Goal: Task Accomplishment & Management: Use online tool/utility

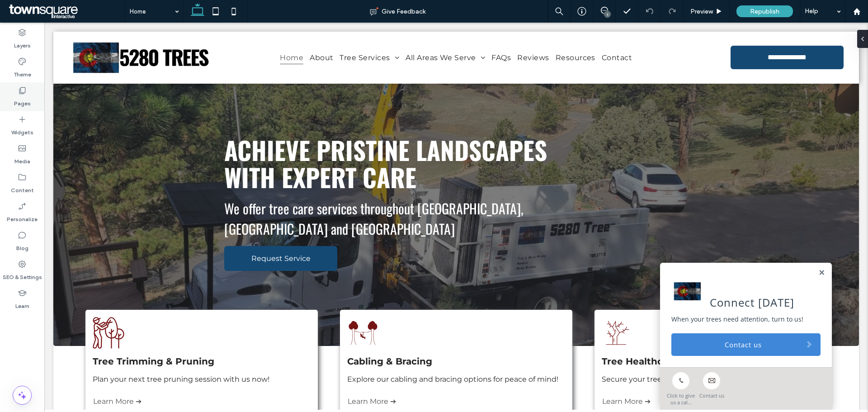
click at [20, 92] on icon at bounding box center [22, 90] width 9 height 9
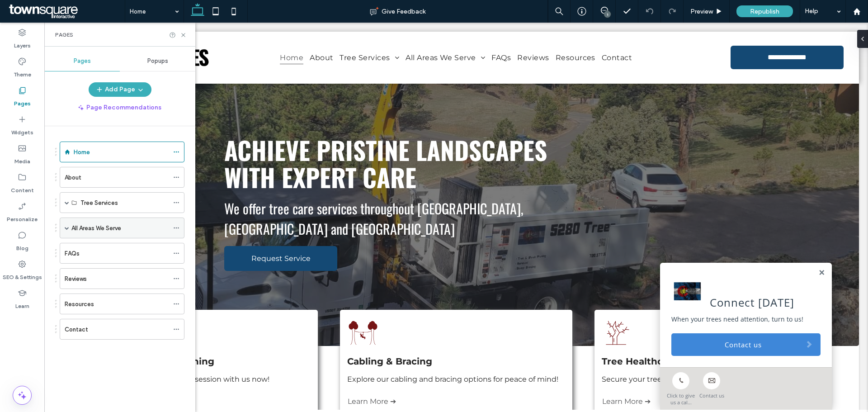
click at [66, 227] on span at bounding box center [67, 228] width 5 height 5
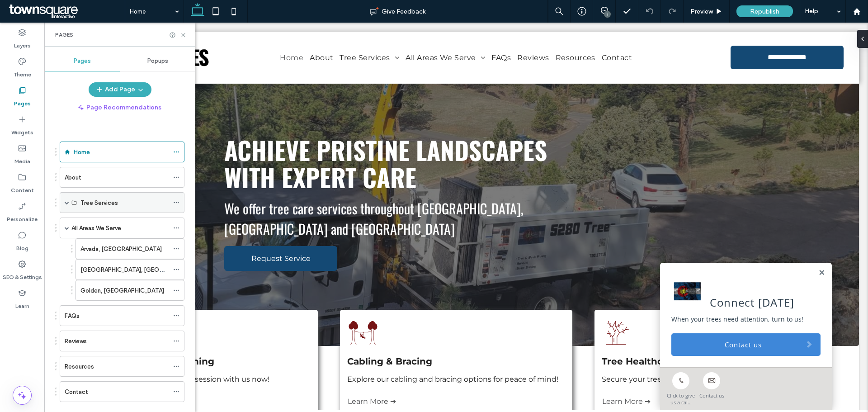
click at [66, 204] on span at bounding box center [67, 202] width 5 height 5
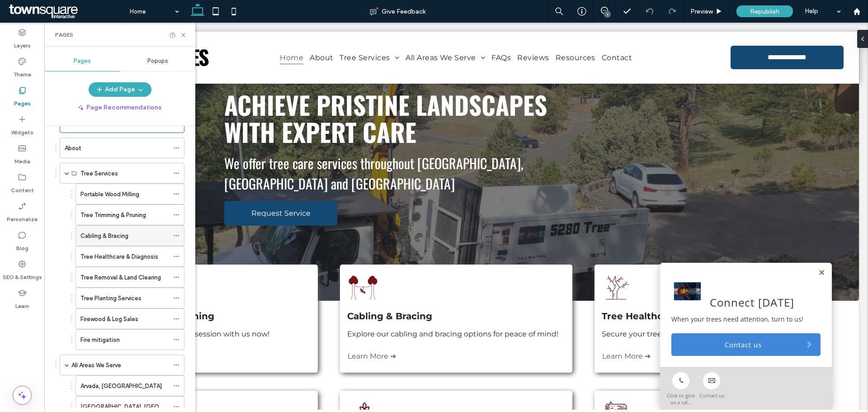
scroll to position [45, 0]
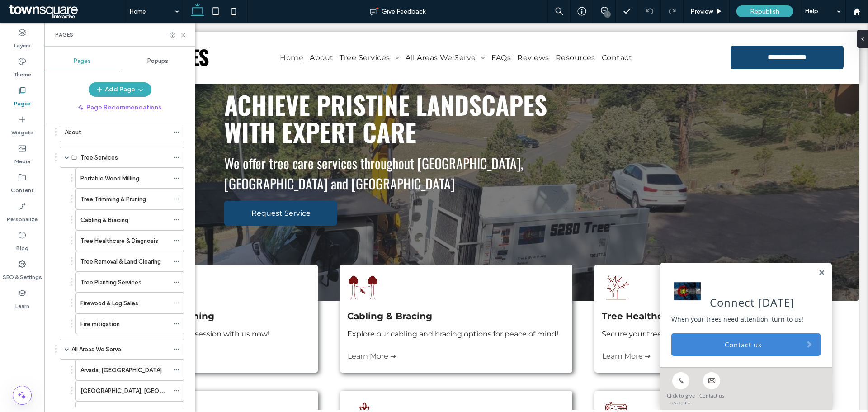
click at [608, 12] on div "1" at bounding box center [607, 14] width 7 height 7
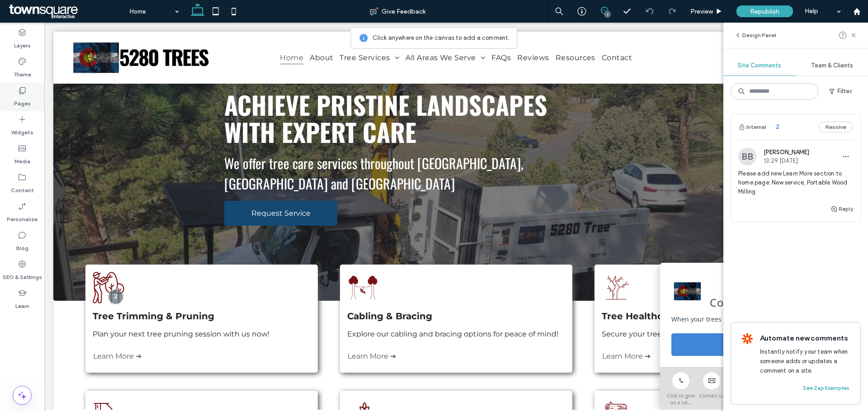
click at [24, 95] on label "Pages" at bounding box center [22, 101] width 17 height 13
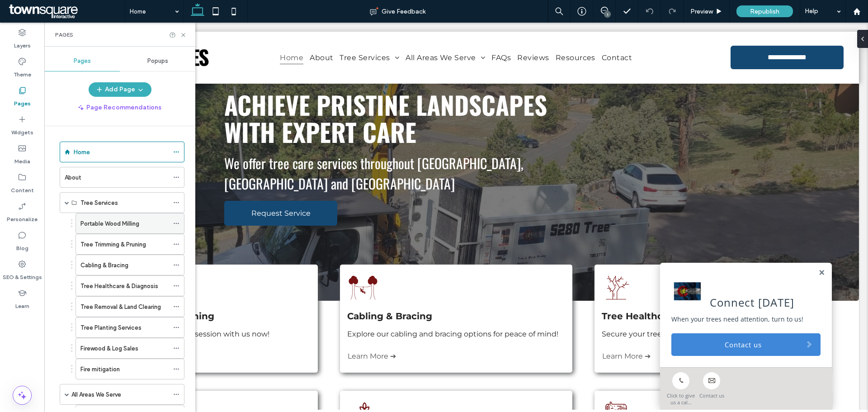
click at [176, 223] on use at bounding box center [176, 223] width 5 height 1
drag, startPoint x: 107, startPoint y: 220, endPoint x: 113, endPoint y: 344, distance: 124.0
click at [109, 350] on label "Portable Wood Milling" at bounding box center [110, 349] width 59 height 16
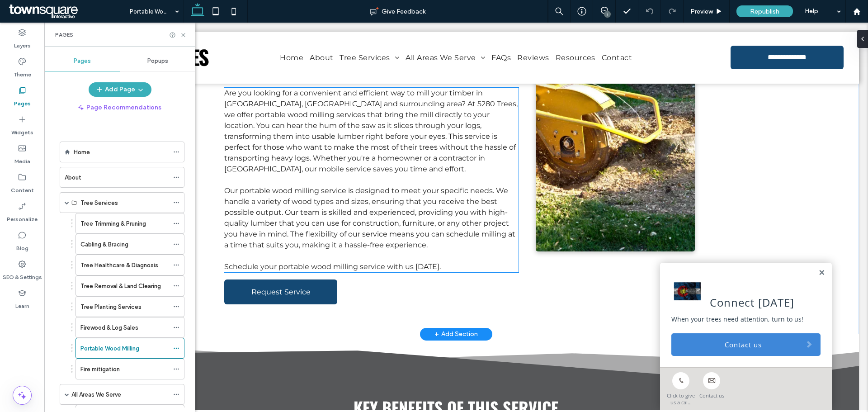
scroll to position [45, 0]
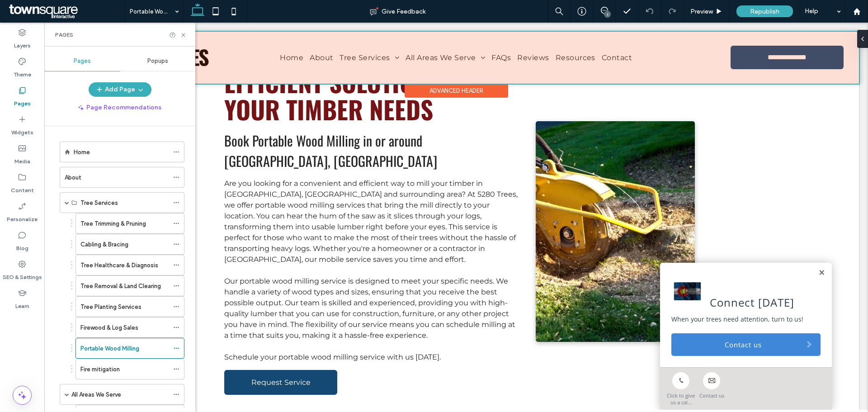
click at [429, 56] on div at bounding box center [456, 58] width 806 height 52
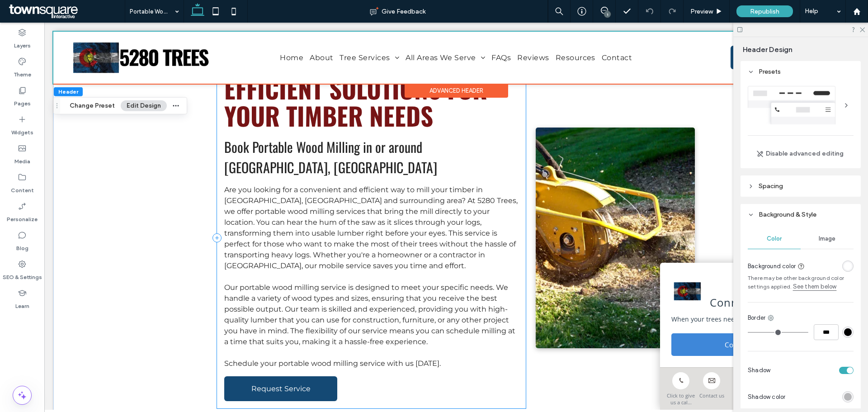
scroll to position [0, 0]
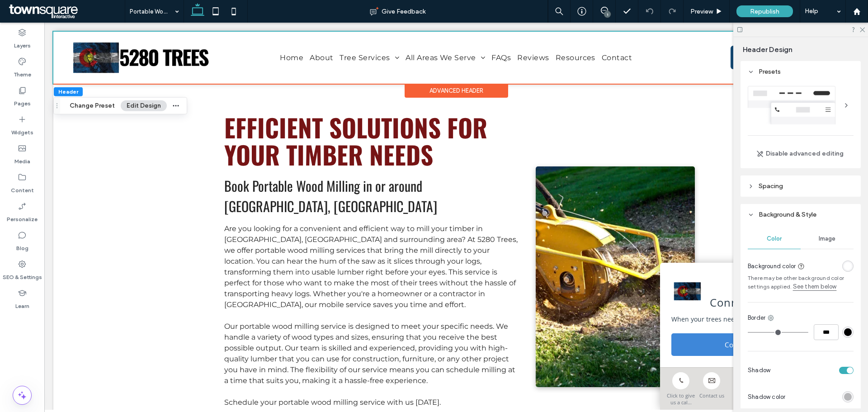
click at [605, 13] on div "1" at bounding box center [607, 14] width 7 height 7
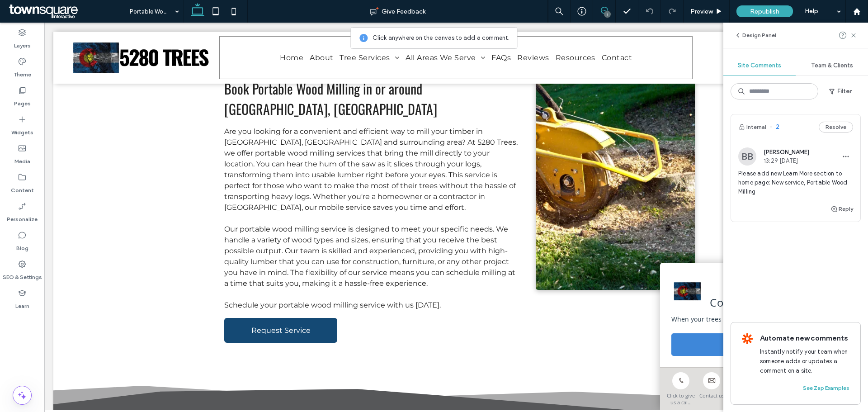
scroll to position [90, 0]
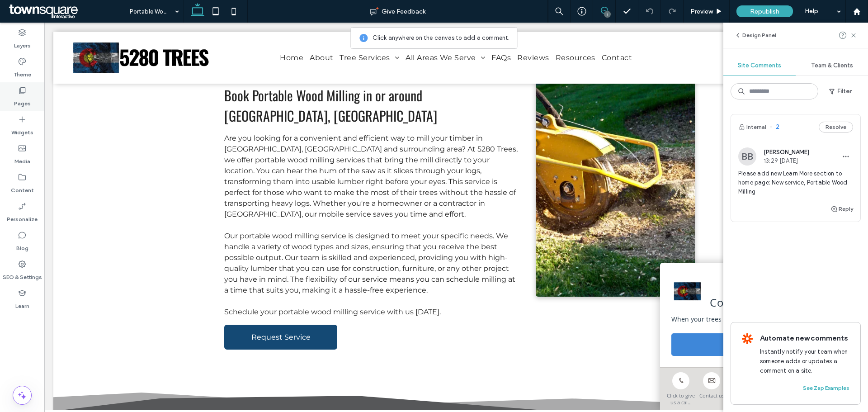
click at [23, 92] on icon at bounding box center [22, 90] width 9 height 9
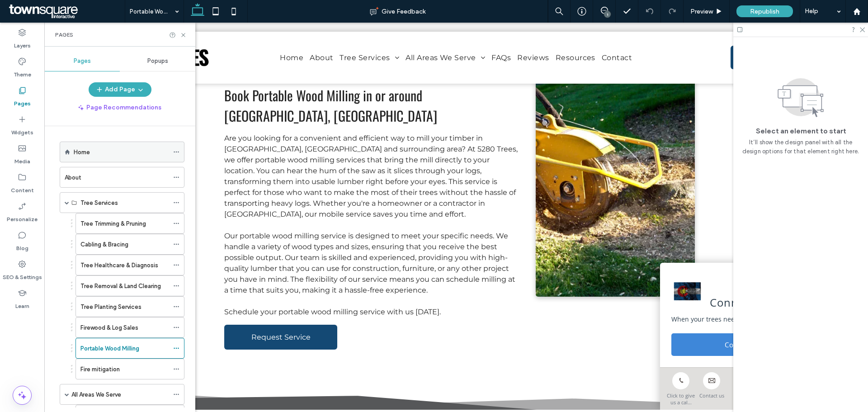
click at [110, 150] on div "Home" at bounding box center [121, 151] width 95 height 9
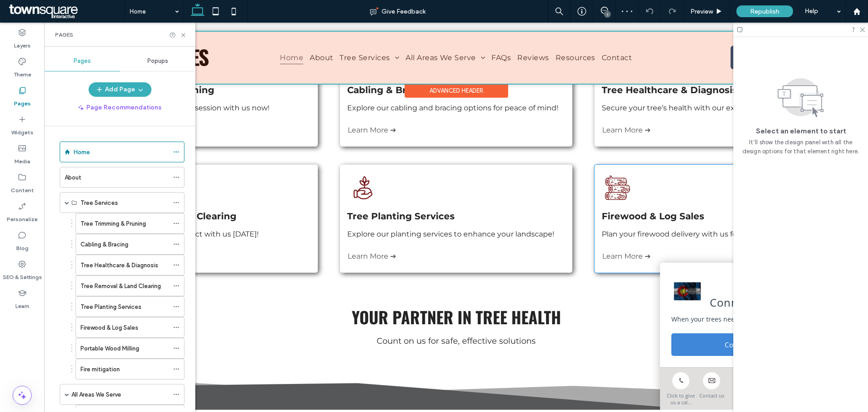
scroll to position [271, 0]
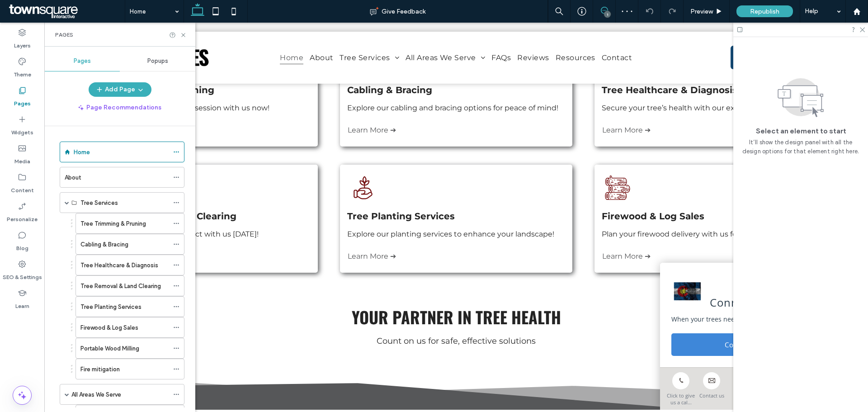
click at [604, 11] on icon at bounding box center [604, 10] width 7 height 7
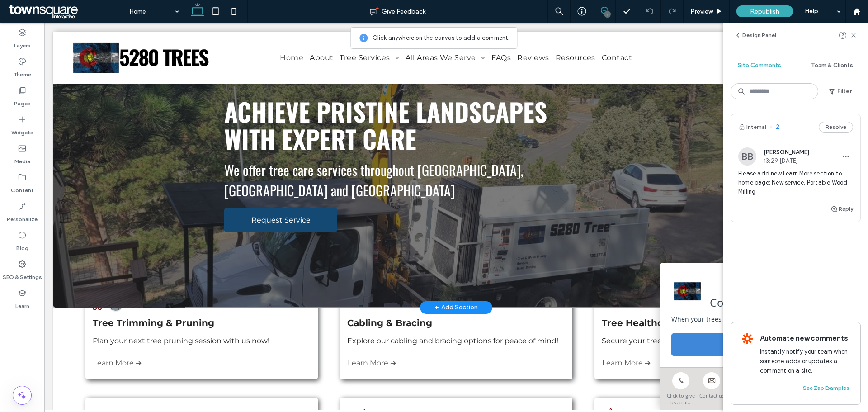
scroll to position [181, 0]
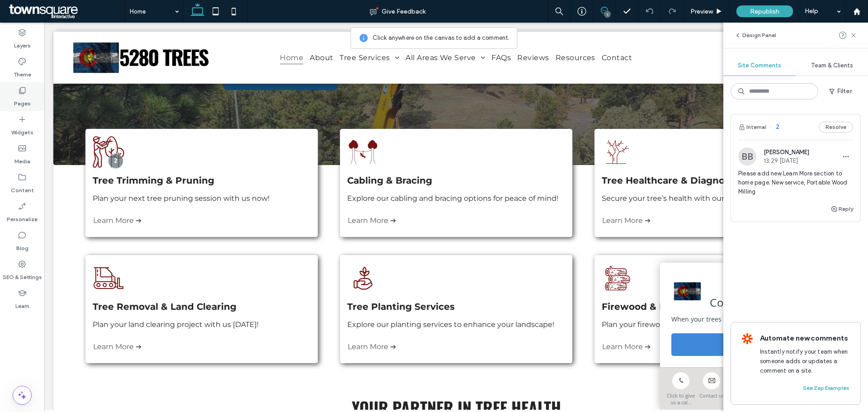
click at [24, 91] on icon at bounding box center [22, 90] width 9 height 9
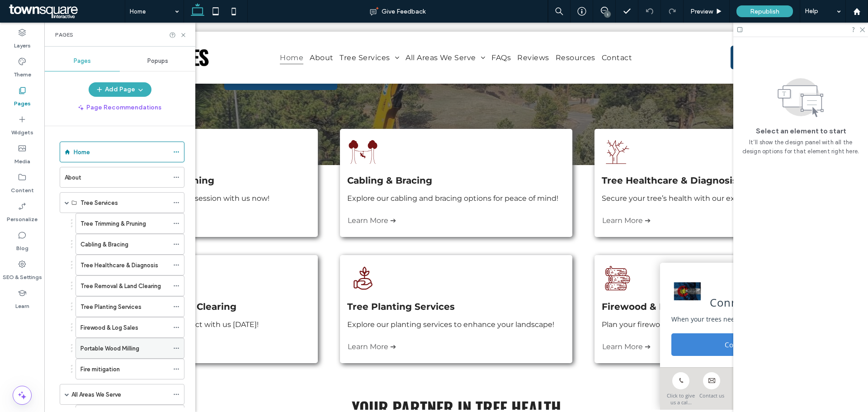
click at [133, 349] on label "Portable Wood Milling" at bounding box center [110, 349] width 59 height 16
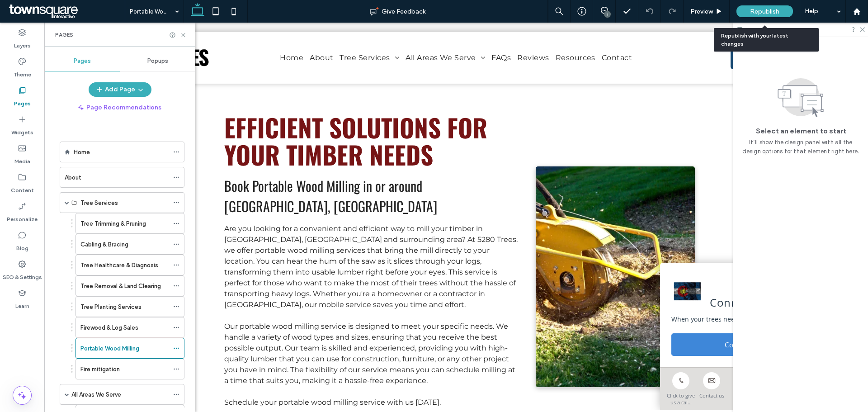
click at [758, 9] on span "Republish" at bounding box center [764, 12] width 29 height 8
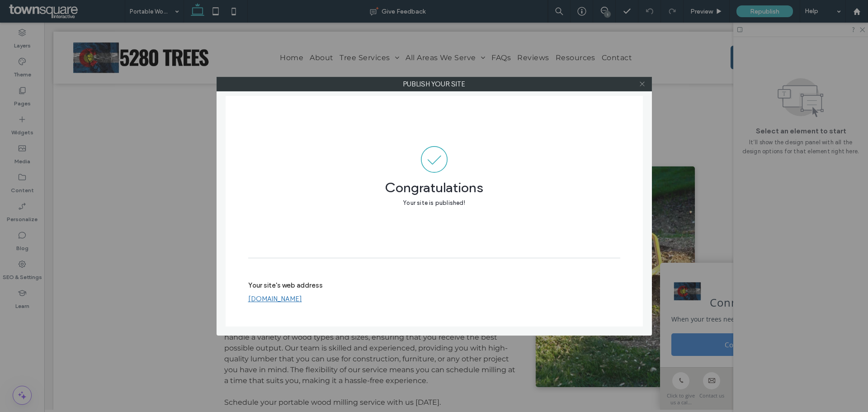
click at [643, 81] on icon at bounding box center [642, 84] width 7 height 7
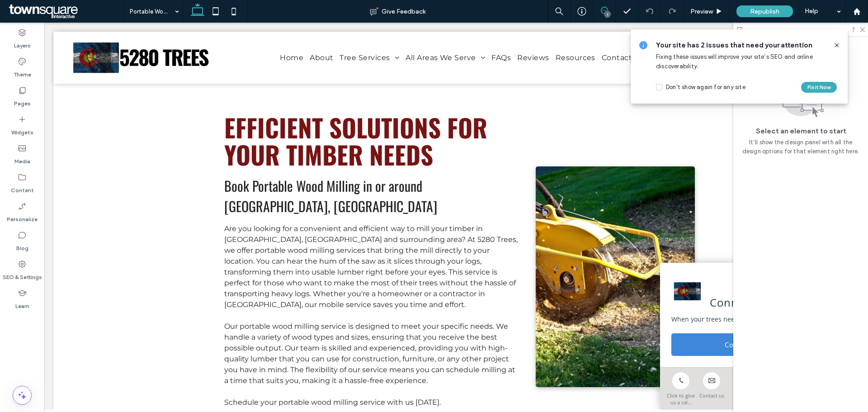
click at [603, 9] on icon at bounding box center [604, 10] width 7 height 7
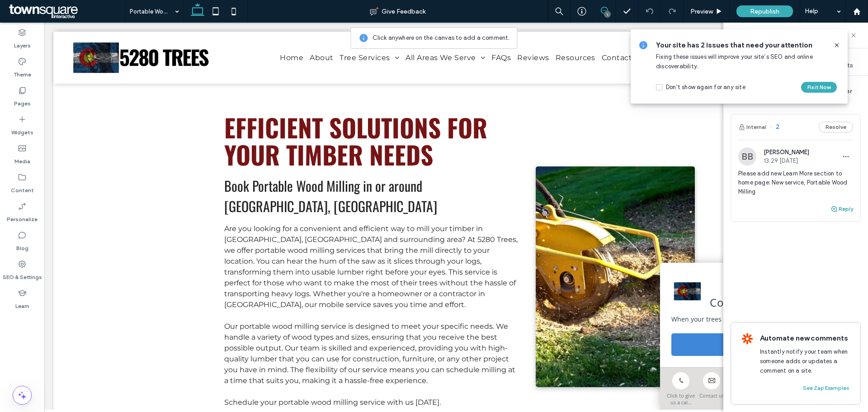
click at [837, 210] on use "button" at bounding box center [834, 208] width 5 height 5
click at [787, 218] on textarea at bounding box center [796, 226] width 115 height 45
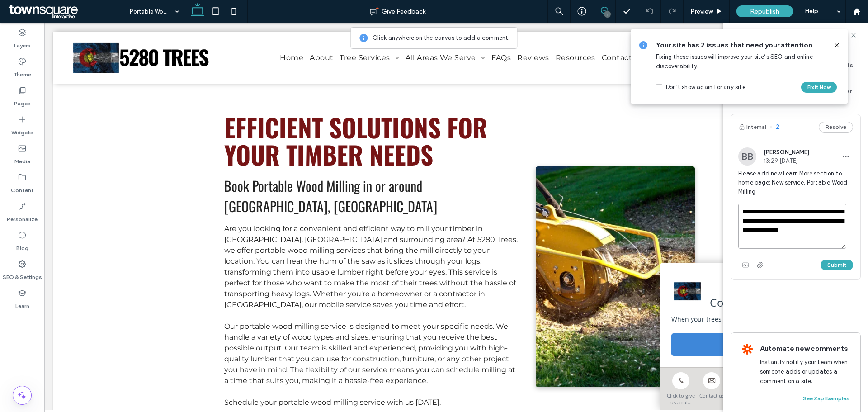
click at [810, 242] on textarea "**********" at bounding box center [793, 226] width 108 height 45
click at [803, 241] on textarea "**********" at bounding box center [793, 226] width 108 height 45
click at [741, 238] on textarea "**********" at bounding box center [793, 226] width 108 height 45
click at [817, 239] on textarea "**********" at bounding box center [793, 226] width 108 height 45
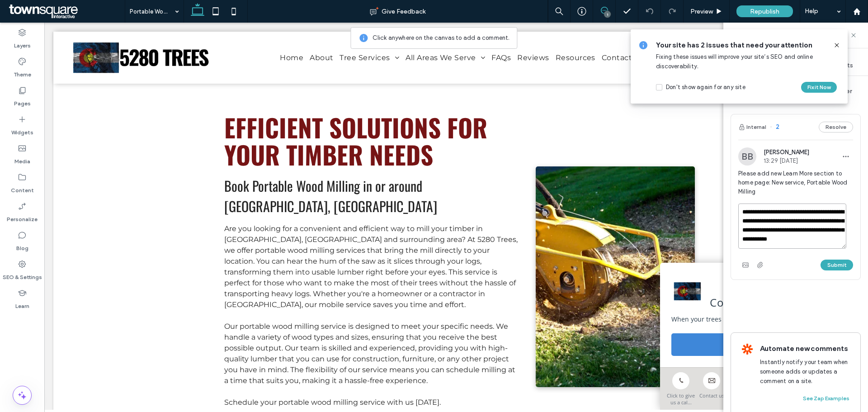
click at [788, 244] on textarea "**********" at bounding box center [793, 226] width 108 height 45
click at [812, 237] on textarea "**********" at bounding box center [793, 226] width 108 height 45
click at [755, 235] on textarea "**********" at bounding box center [793, 226] width 108 height 45
click at [820, 246] on textarea "**********" at bounding box center [793, 226] width 108 height 45
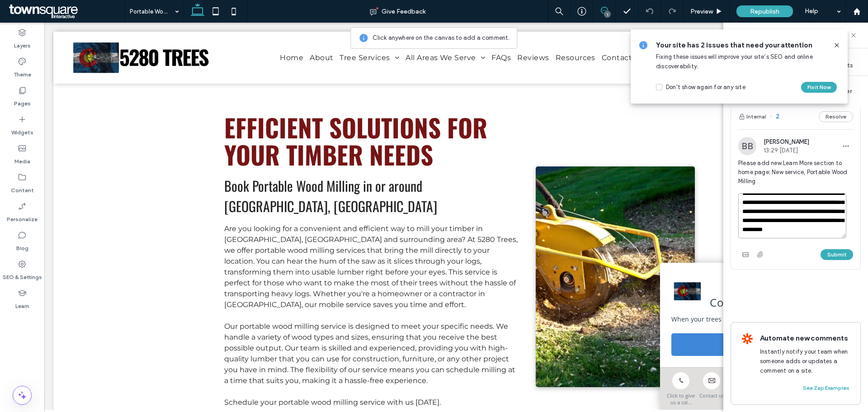
scroll to position [20, 0]
type textarea "**********"
click at [833, 249] on button "Submit" at bounding box center [837, 254] width 33 height 11
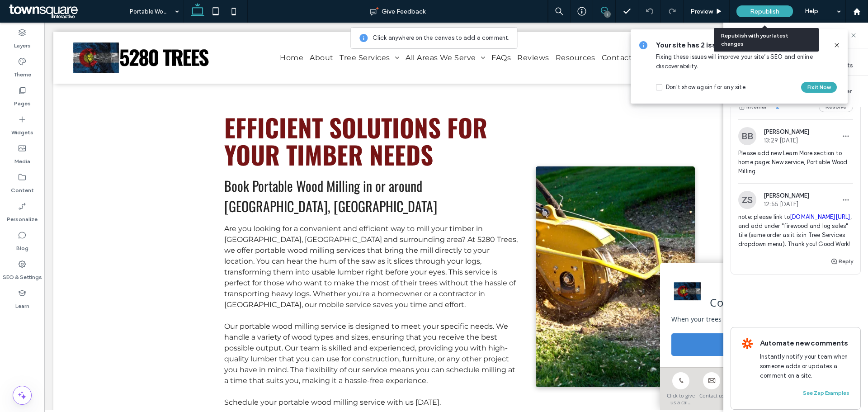
click at [765, 13] on span "Republish" at bounding box center [764, 12] width 29 height 8
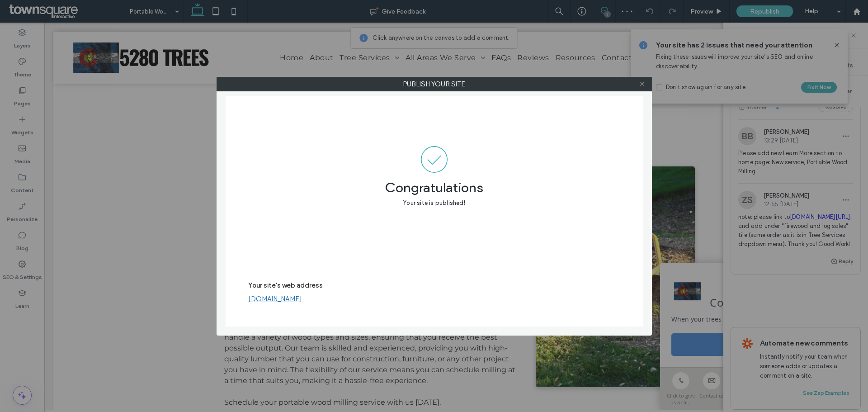
click at [641, 85] on icon at bounding box center [642, 84] width 7 height 7
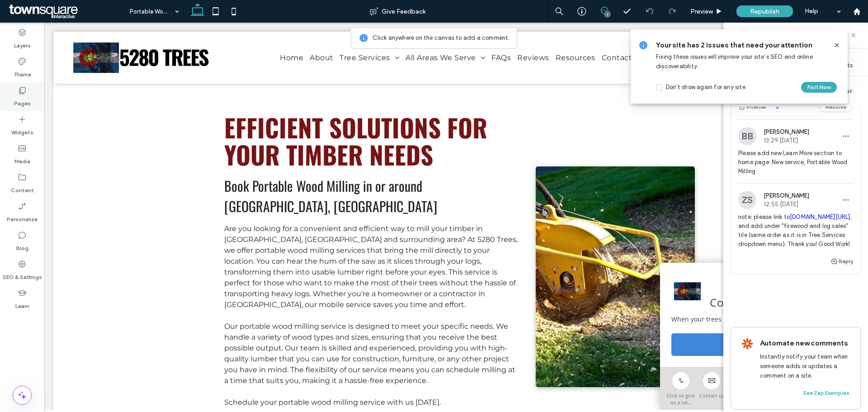
click at [21, 94] on use at bounding box center [22, 90] width 6 height 7
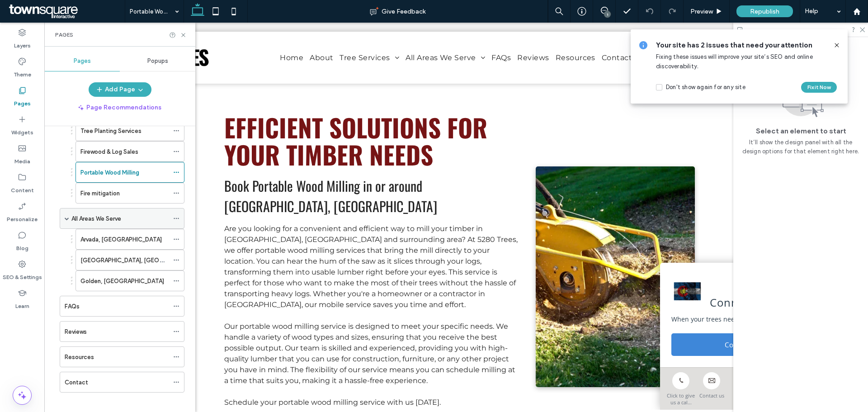
scroll to position [181, 0]
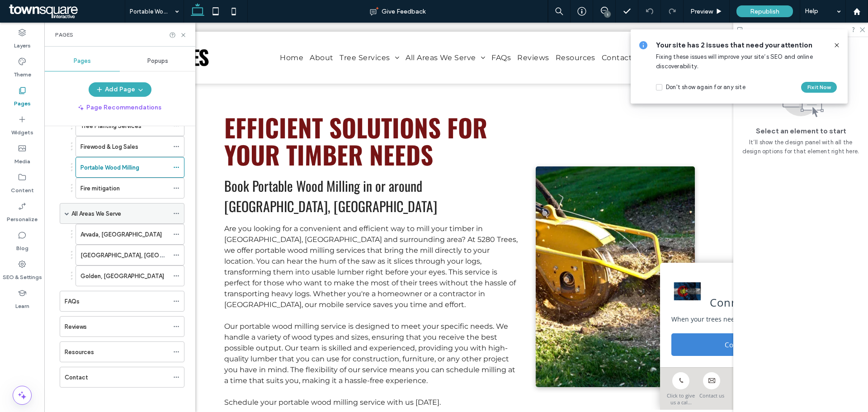
click at [92, 214] on label "All Areas We Serve" at bounding box center [96, 214] width 50 height 16
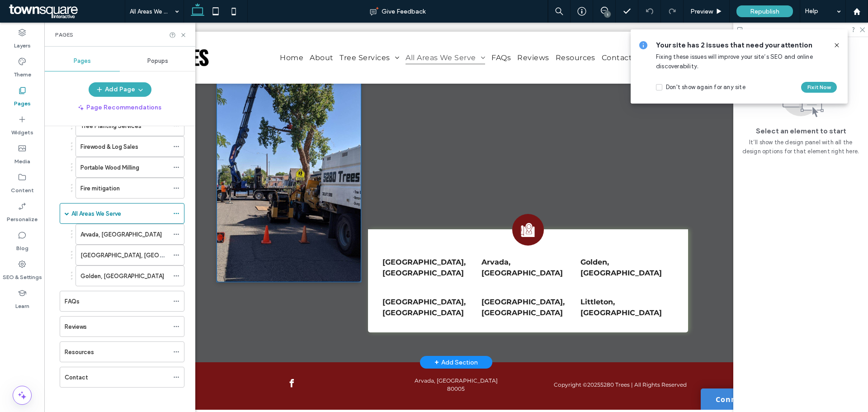
scroll to position [346, 0]
click at [408, 261] on strong "[GEOGRAPHIC_DATA], [GEOGRAPHIC_DATA]" at bounding box center [424, 266] width 83 height 19
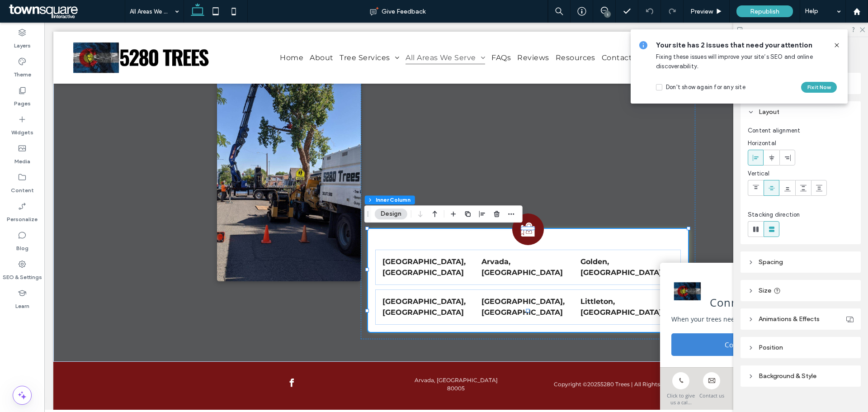
click at [836, 46] on icon at bounding box center [837, 45] width 7 height 7
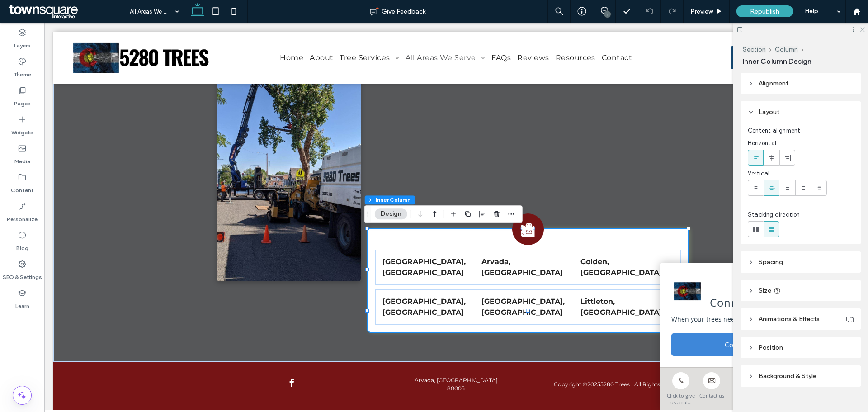
click at [862, 31] on use at bounding box center [862, 30] width 5 height 5
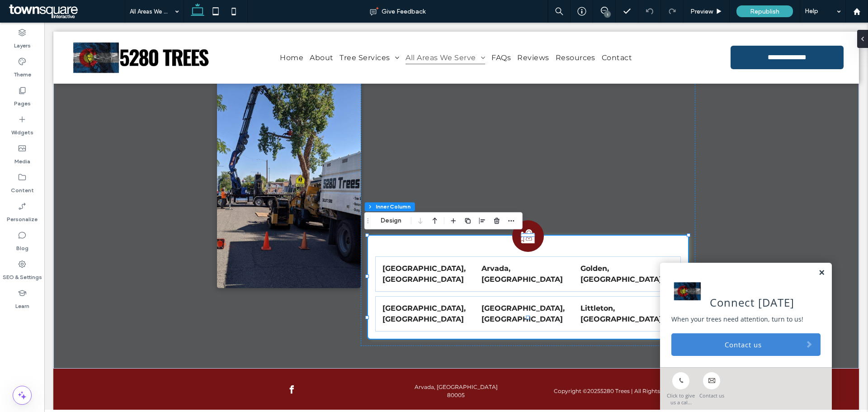
click at [819, 271] on link at bounding box center [822, 273] width 7 height 8
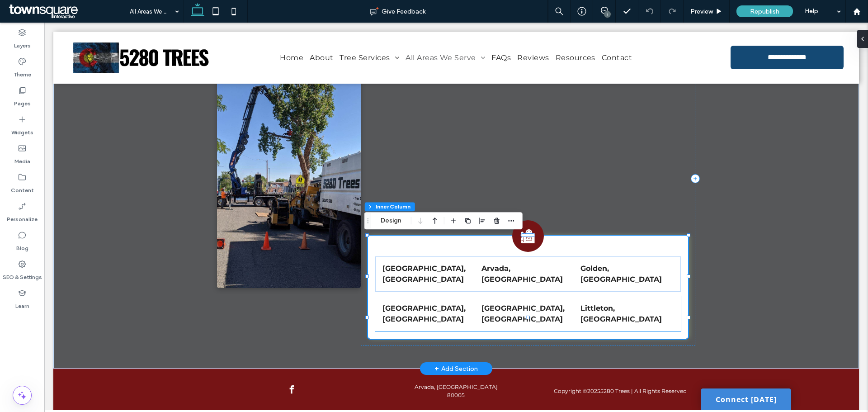
click at [661, 303] on p "Littleton, [GEOGRAPHIC_DATA]" at bounding box center [627, 314] width 93 height 22
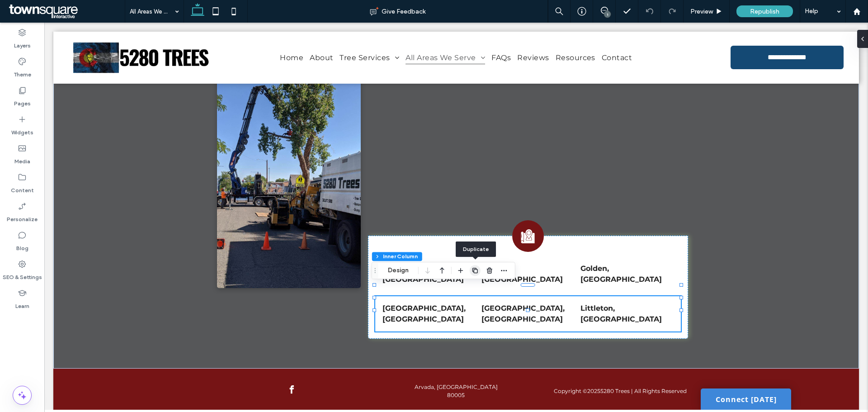
click at [474, 271] on icon "button" at bounding box center [475, 270] width 7 height 7
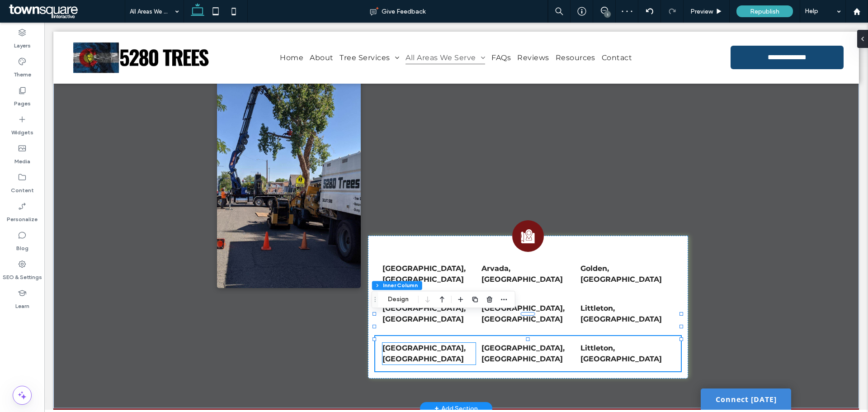
click at [439, 344] on strong "[GEOGRAPHIC_DATA], [GEOGRAPHIC_DATA]" at bounding box center [424, 353] width 83 height 19
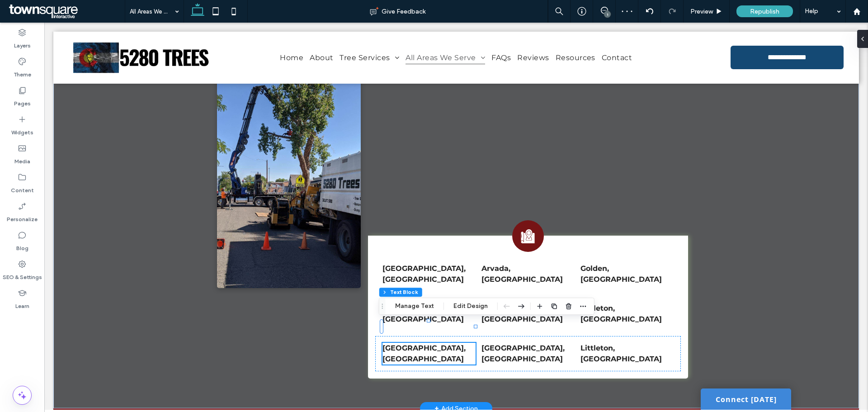
click at [439, 343] on div "[GEOGRAPHIC_DATA], [GEOGRAPHIC_DATA]" at bounding box center [429, 354] width 93 height 22
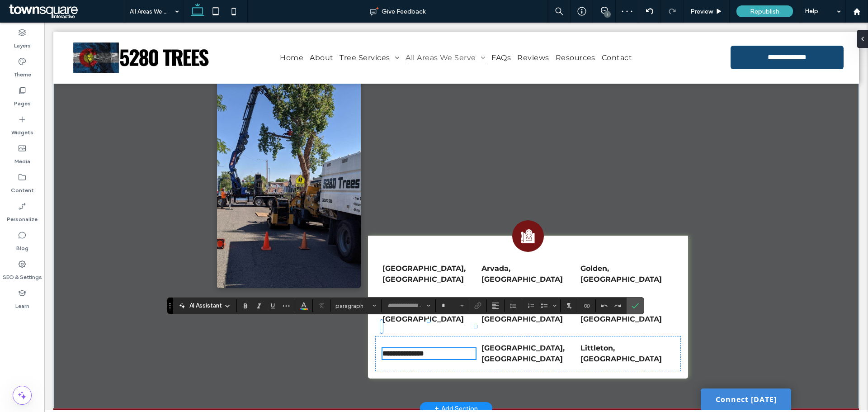
type input "**********"
type input "**"
click at [524, 343] on p "[GEOGRAPHIC_DATA], [GEOGRAPHIC_DATA]" at bounding box center [528, 354] width 93 height 22
click at [524, 343] on div "[GEOGRAPHIC_DATA], [GEOGRAPHIC_DATA]" at bounding box center [528, 354] width 93 height 22
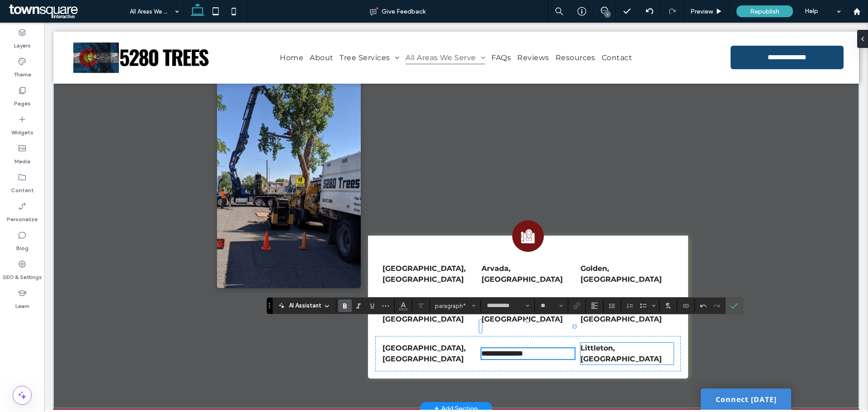
click at [602, 344] on strong "Littleton, [GEOGRAPHIC_DATA]" at bounding box center [621, 353] width 81 height 19
click at [602, 343] on div "Littleton, [GEOGRAPHIC_DATA]" at bounding box center [627, 354] width 93 height 22
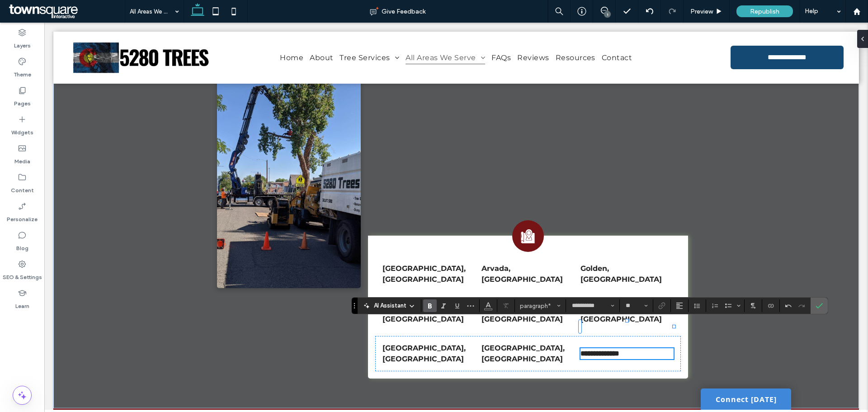
drag, startPoint x: 820, startPoint y: 306, endPoint x: 776, endPoint y: 282, distance: 50.8
click at [820, 306] on use "Confirm" at bounding box center [819, 305] width 7 height 5
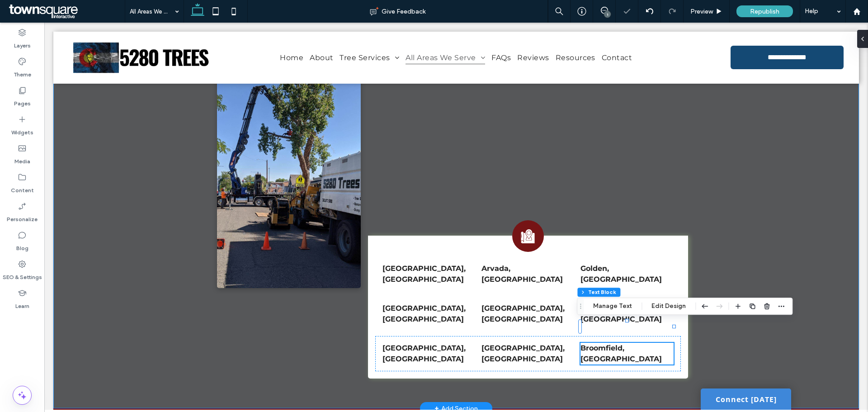
click at [783, 235] on div "A black and white icon of a map with a pin on it. [GEOGRAPHIC_DATA], [GEOGRAPHI…" at bounding box center [456, 199] width 806 height 420
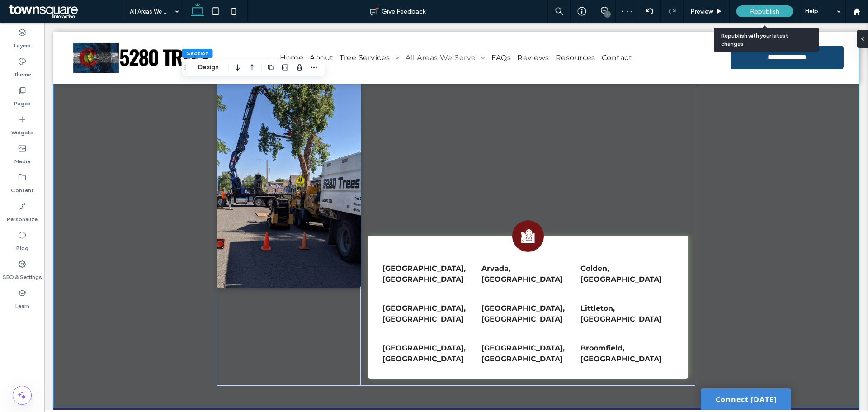
click at [758, 8] on span "Republish" at bounding box center [764, 12] width 29 height 8
